Goal: Information Seeking & Learning: Learn about a topic

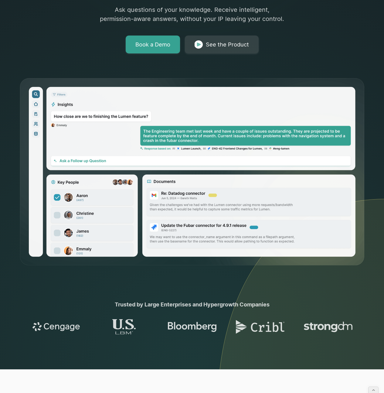
scroll to position [172, 0]
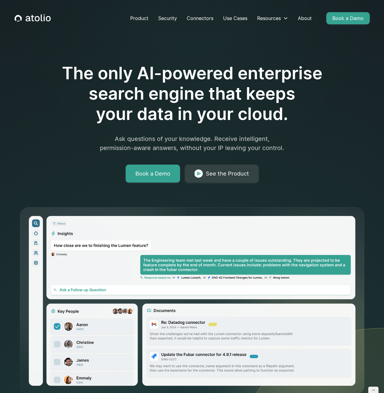
click at [297, 188] on icon at bounding box center [300, 277] width 167 height 443
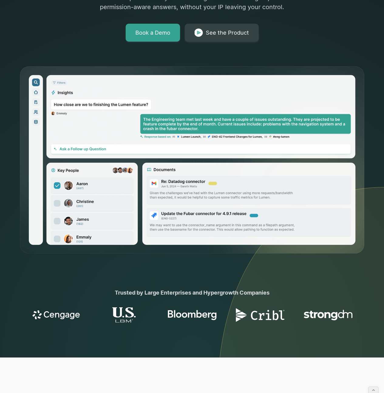
scroll to position [275, 0]
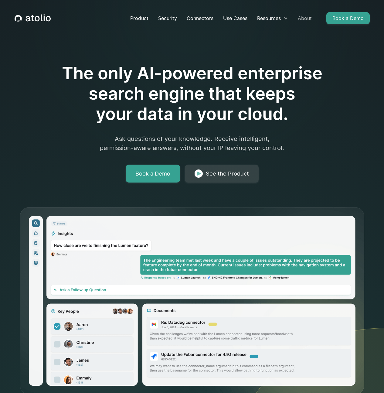
click at [305, 19] on link "About" at bounding box center [305, 18] width 24 height 12
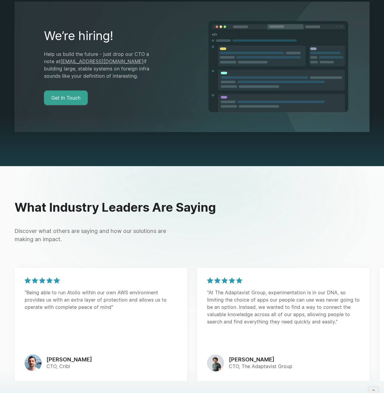
scroll to position [1301, 0]
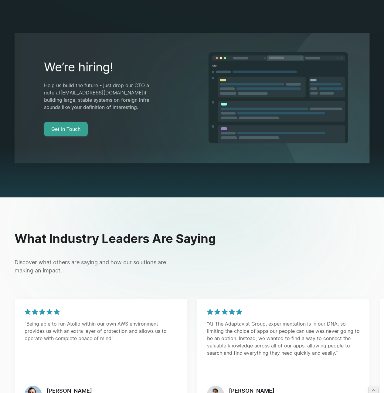
click at [126, 113] on div "We’re hiring! Help us build the future - just drop our CTO a note at gareth@ato…" at bounding box center [102, 98] width 117 height 77
click at [367, 169] on div at bounding box center [192, 172] width 384 height 50
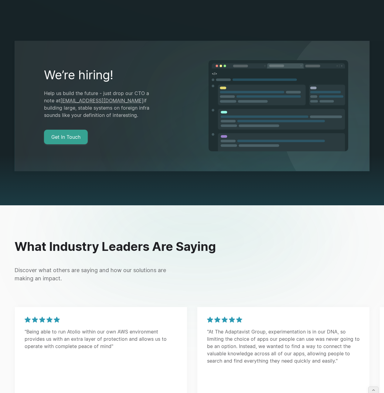
scroll to position [1292, 0]
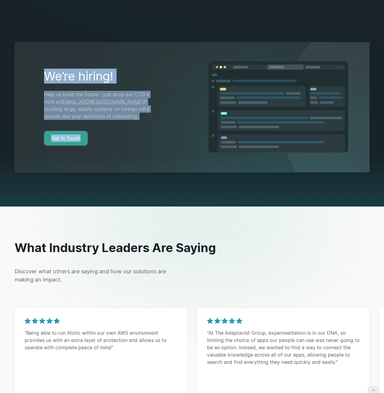
drag, startPoint x: 145, startPoint y: 131, endPoint x: 45, endPoint y: 57, distance: 124.8
click at [45, 57] on div "We’re hiring! Help us build the future - just drop our CTO a note at gareth@ato…" at bounding box center [192, 107] width 355 height 131
click at [74, 84] on div at bounding box center [102, 87] width 117 height 7
drag, startPoint x: 43, startPoint y: 64, endPoint x: 121, endPoint y: 108, distance: 90.2
click at [121, 108] on div "We’re hiring! Help us build the future - just drop our CTO a note at gareth@ato…" at bounding box center [192, 107] width 355 height 131
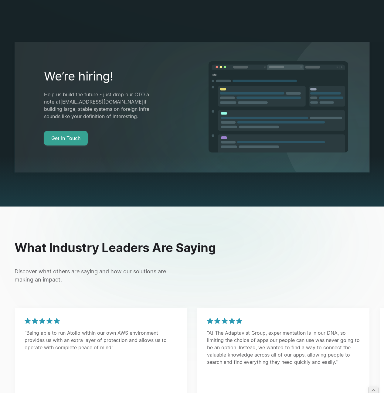
click at [127, 136] on div "We’re hiring! Help us build the future - just drop our CTO a note at gareth@ato…" at bounding box center [192, 107] width 355 height 131
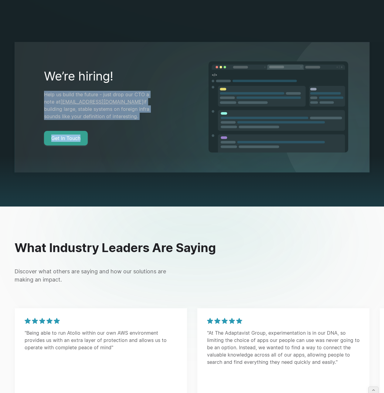
drag, startPoint x: 137, startPoint y: 137, endPoint x: 51, endPoint y: 71, distance: 108.4
click at [51, 71] on div "We’re hiring! Help us build the future - just drop our CTO a note at gareth@ato…" at bounding box center [192, 107] width 355 height 131
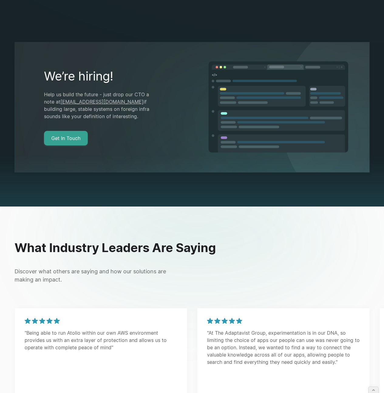
click at [41, 58] on div "We’re hiring! Help us build the future - just drop our CTO a note at gareth@ato…" at bounding box center [192, 107] width 355 height 131
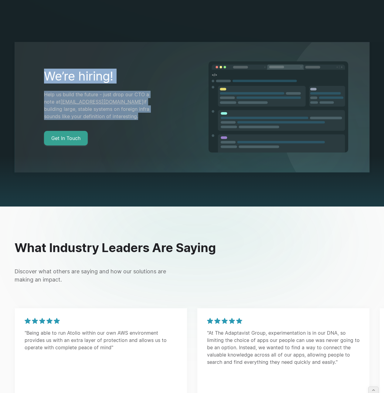
drag, startPoint x: 45, startPoint y: 63, endPoint x: 133, endPoint y: 110, distance: 100.0
click at [133, 110] on div "We’re hiring! Help us build the future - just drop our CTO a note at gareth@ato…" at bounding box center [102, 107] width 117 height 77
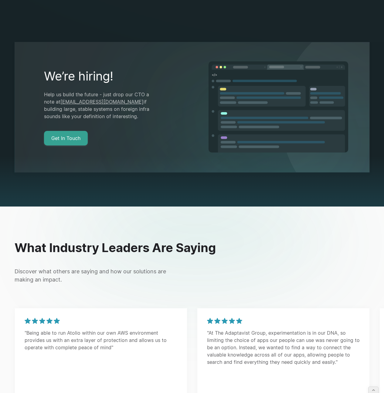
click at [198, 177] on div at bounding box center [192, 181] width 384 height 50
click at [328, 178] on div at bounding box center [192, 181] width 384 height 50
